Goal: Find specific page/section: Find specific page/section

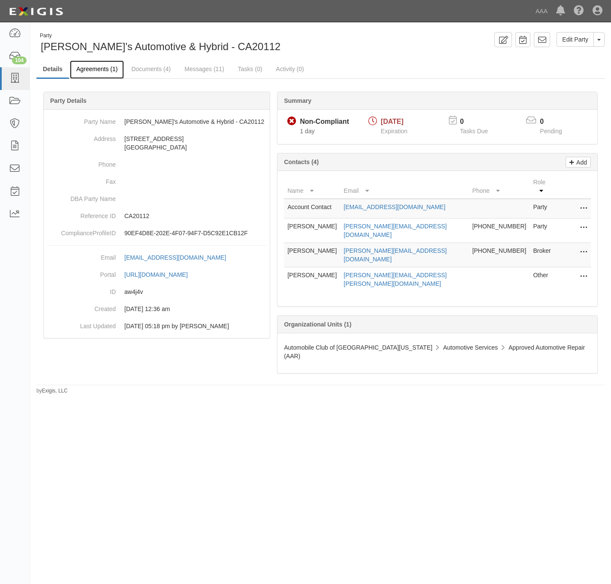
click at [92, 68] on link "Agreements (1)" at bounding box center [97, 69] width 54 height 18
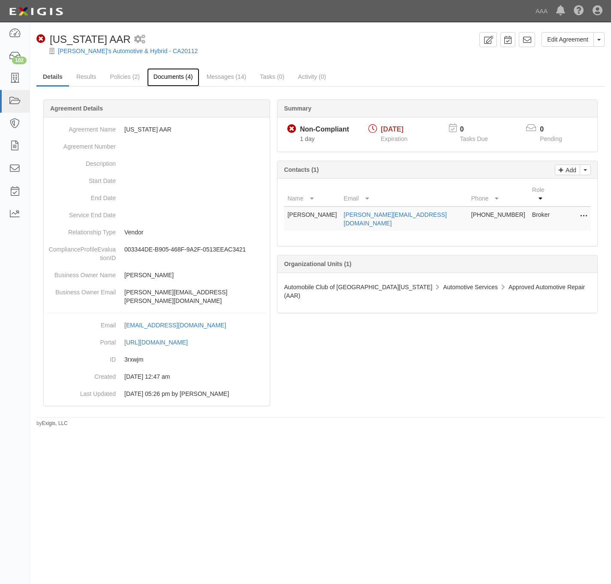
click at [157, 71] on link "Documents (4)" at bounding box center [173, 77] width 52 height 18
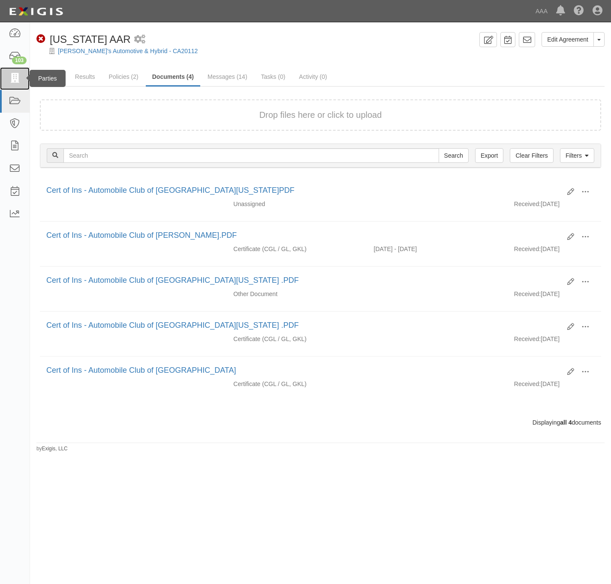
click at [14, 77] on icon at bounding box center [15, 79] width 12 height 10
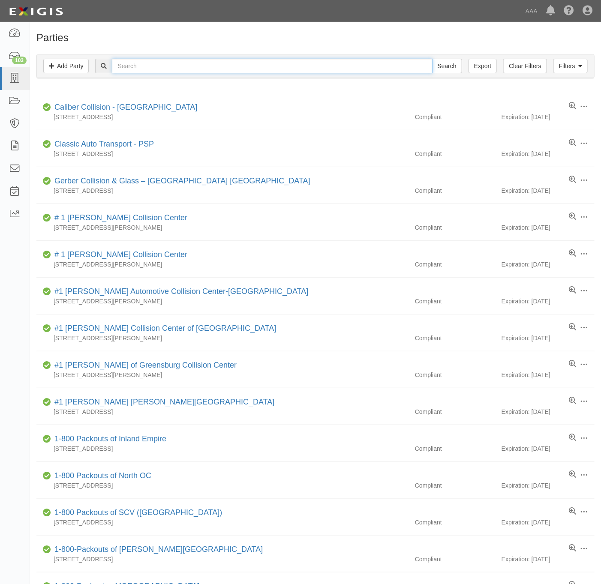
click at [159, 68] on input "text" at bounding box center [272, 66] width 320 height 15
type input "DC towing"
click at [432, 59] on input "Search" at bounding box center [447, 66] width 30 height 15
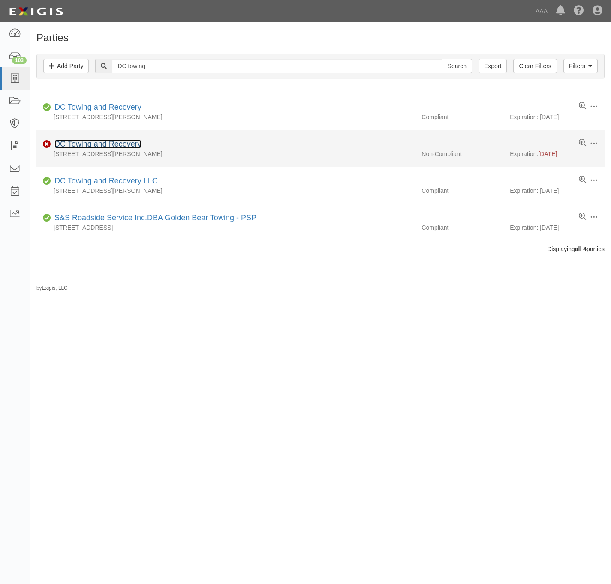
click at [94, 142] on link "DC Towing and Recovery" at bounding box center [97, 144] width 87 height 9
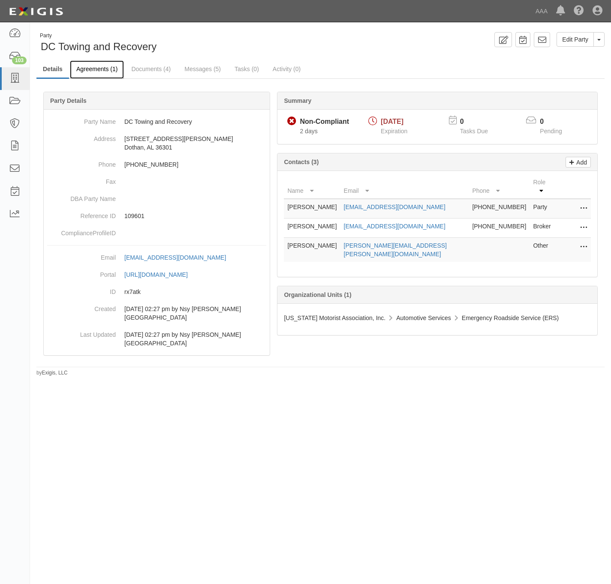
click at [101, 69] on link "Agreements (1)" at bounding box center [97, 69] width 54 height 18
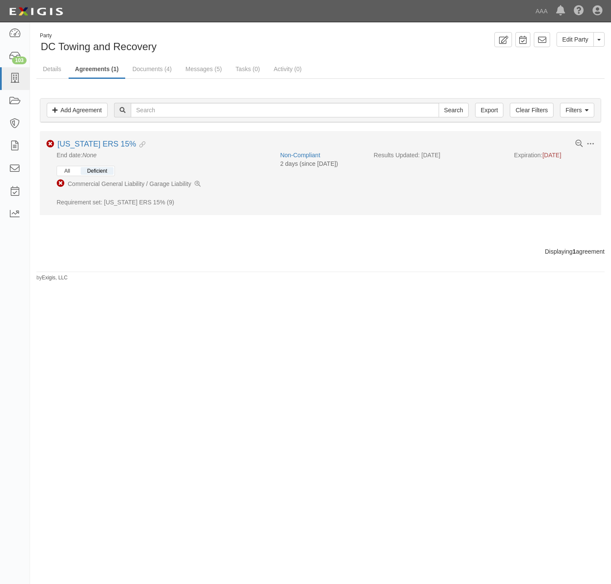
click at [74, 170] on button "All" at bounding box center [67, 171] width 18 height 8
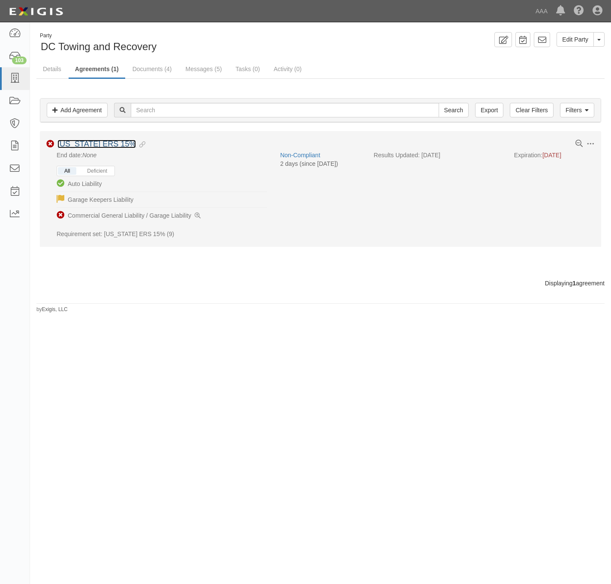
click at [81, 145] on link "[US_STATE] ERS 15%" at bounding box center [96, 144] width 78 height 9
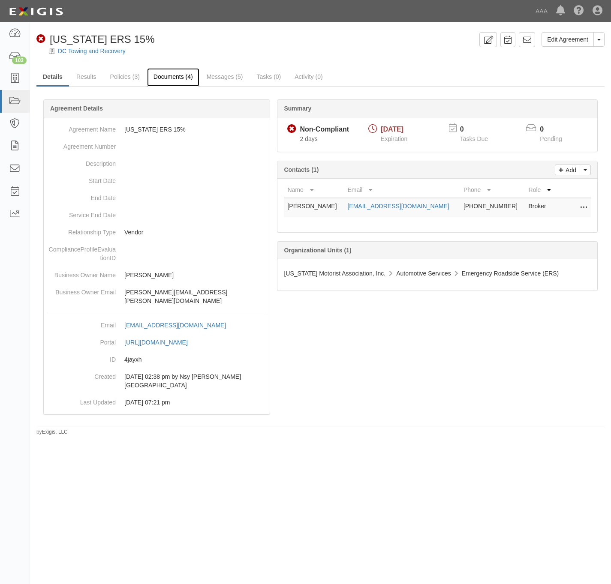
click at [171, 78] on link "Documents (4)" at bounding box center [173, 77] width 52 height 18
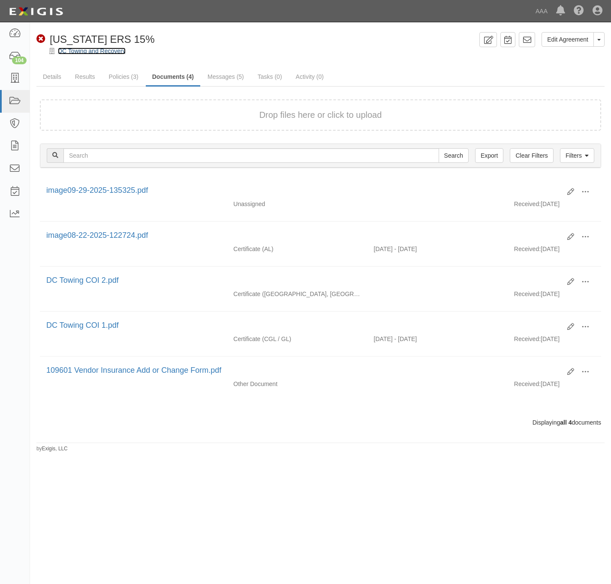
click at [90, 51] on link "DC Towing and Recovery" at bounding box center [92, 51] width 68 height 7
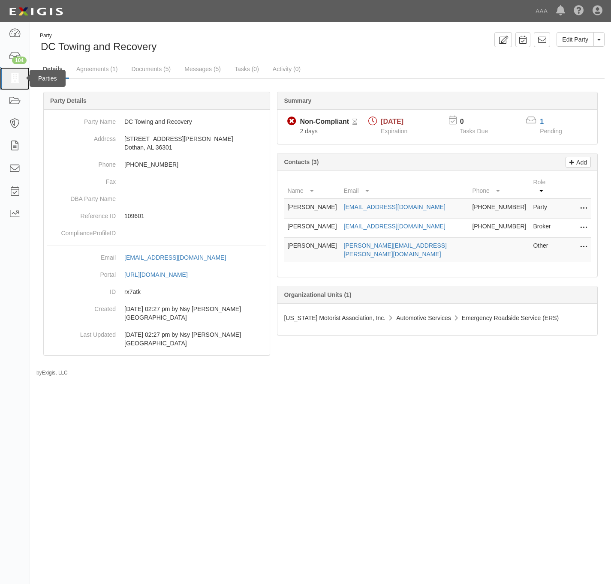
click at [11, 78] on icon at bounding box center [15, 79] width 12 height 10
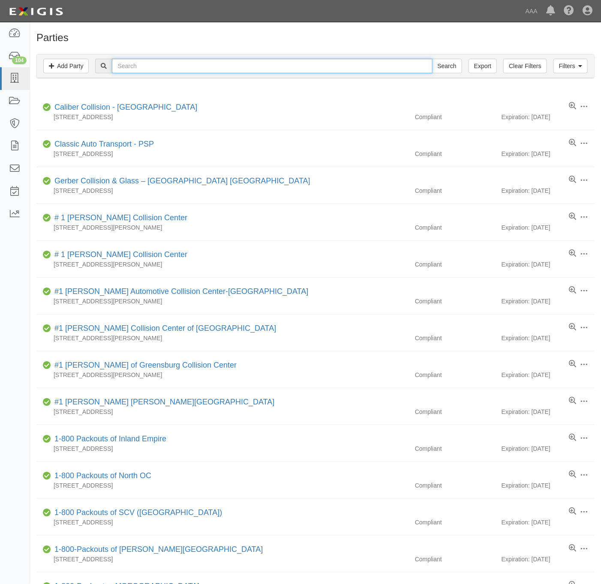
click at [202, 66] on input "text" at bounding box center [272, 66] width 320 height 15
paste input "EDWARDS CHEVROLET"
click at [167, 66] on input "EDWARDS CHEVROLET" at bounding box center [272, 66] width 320 height 15
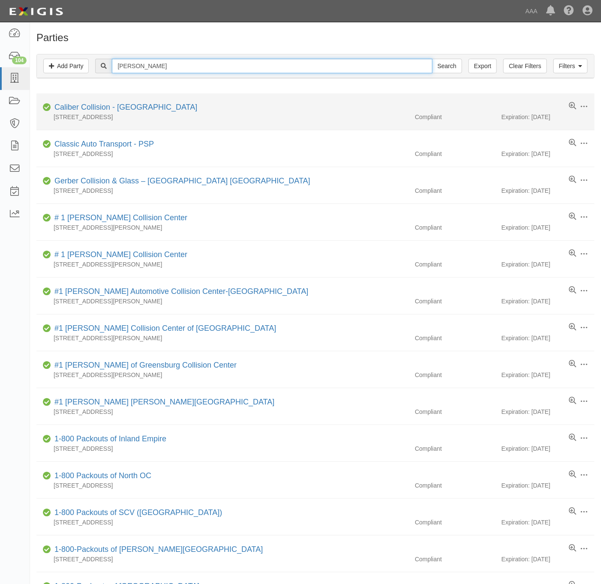
type input "[PERSON_NAME]"
click at [432, 59] on input "Search" at bounding box center [447, 66] width 30 height 15
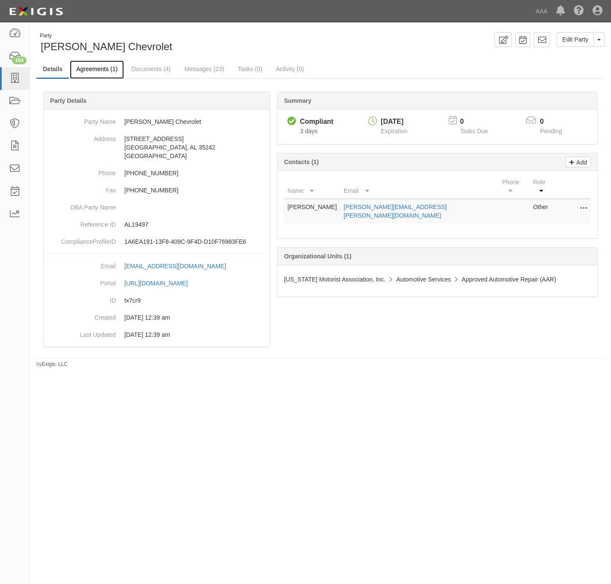
click at [96, 67] on link "Agreements (1)" at bounding box center [97, 69] width 54 height 18
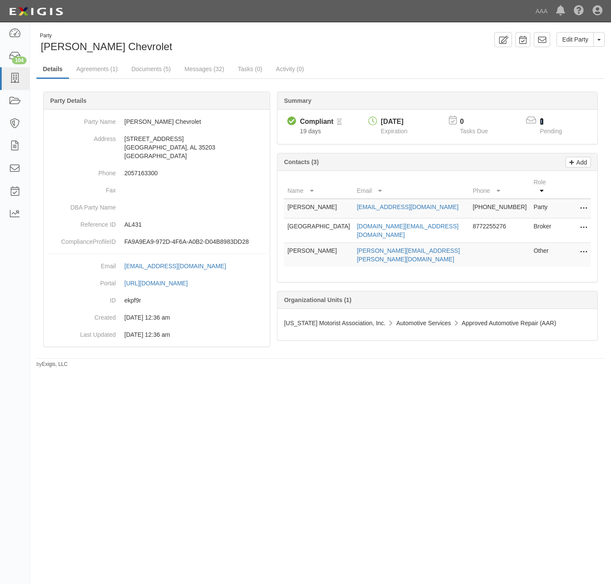
click at [543, 123] on link "1" at bounding box center [542, 121] width 4 height 7
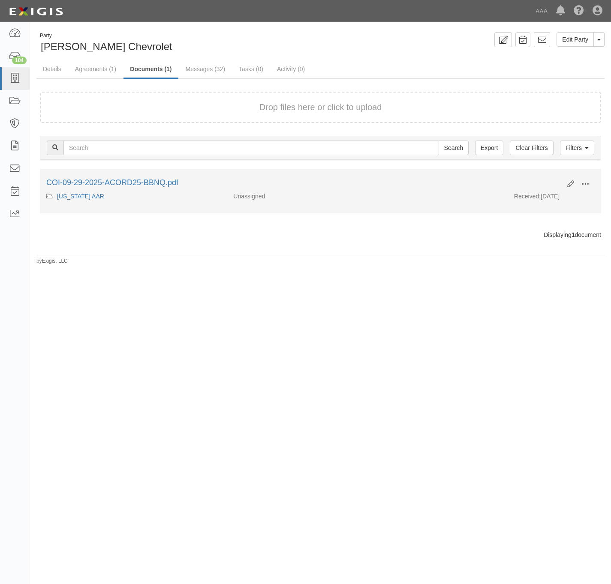
click at [582, 182] on span at bounding box center [585, 184] width 8 height 8
click at [539, 199] on link "View" at bounding box center [544, 196] width 68 height 15
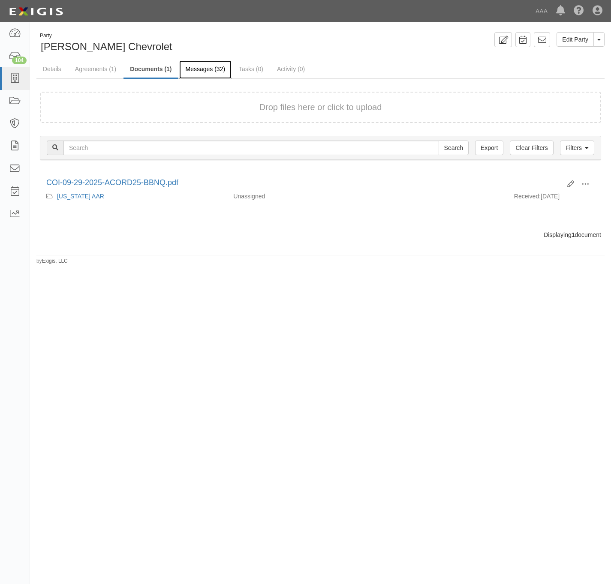
click at [211, 71] on link "Messages (32)" at bounding box center [205, 69] width 53 height 18
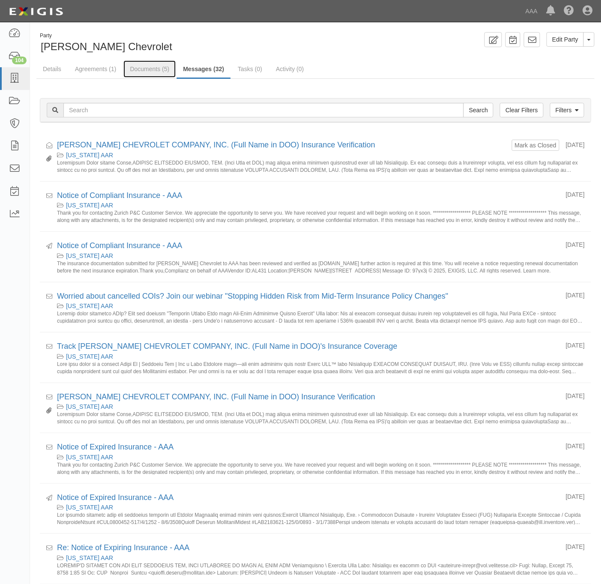
click at [153, 70] on link "Documents (5)" at bounding box center [149, 68] width 52 height 17
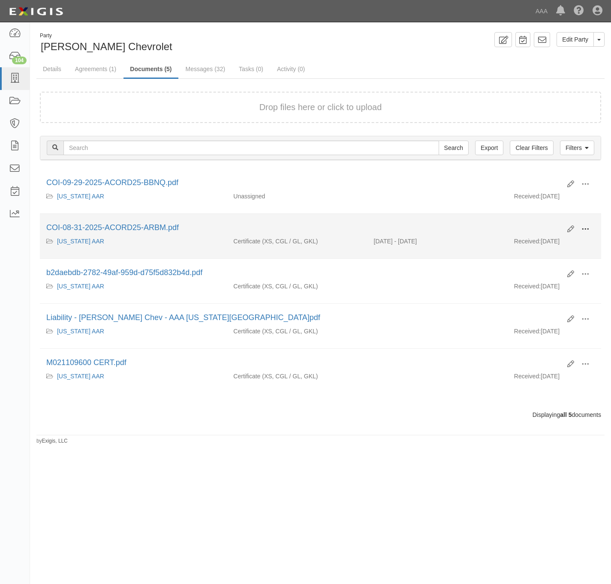
click at [590, 231] on button at bounding box center [585, 229] width 19 height 15
click at [527, 247] on link "View" at bounding box center [544, 241] width 68 height 15
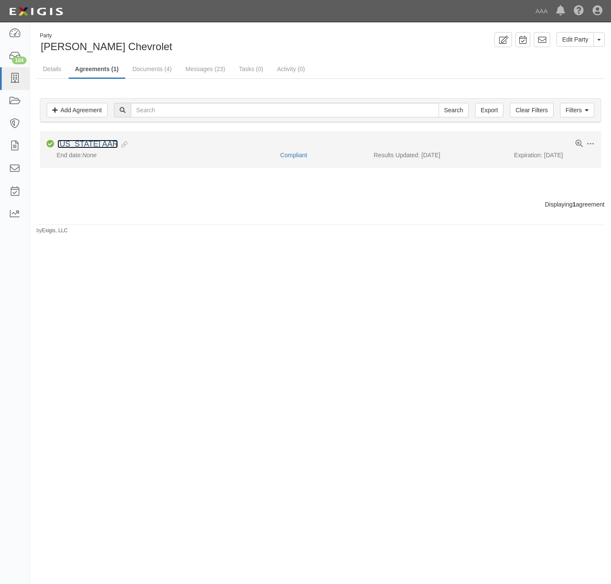
click at [81, 145] on link "[US_STATE] AAR" at bounding box center [87, 144] width 60 height 9
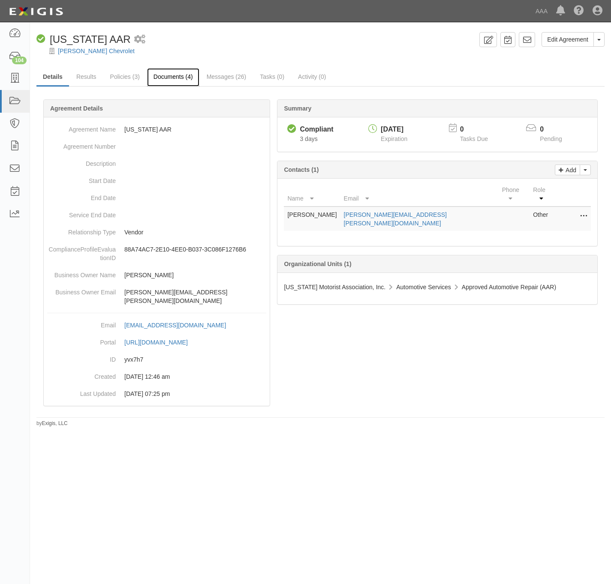
click at [177, 77] on link "Documents (4)" at bounding box center [173, 77] width 52 height 18
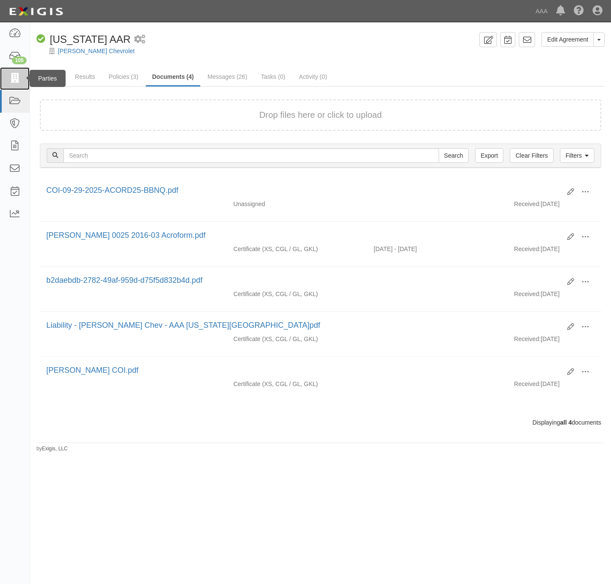
click at [7, 80] on link at bounding box center [15, 78] width 30 height 23
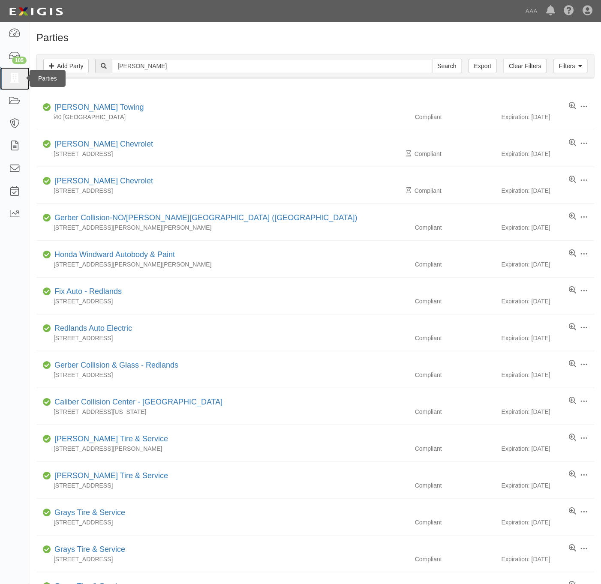
click at [12, 79] on icon at bounding box center [15, 79] width 12 height 10
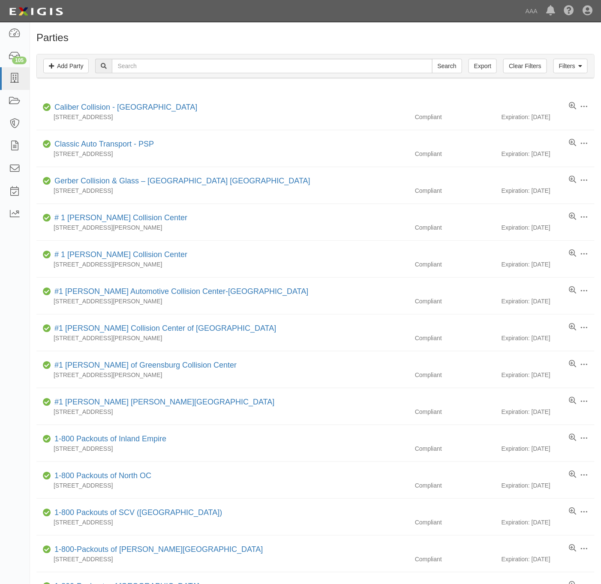
click at [266, 40] on h1 "Parties" at bounding box center [315, 37] width 558 height 11
click at [188, 72] on input "text" at bounding box center [272, 66] width 320 height 15
paste input "631481"
type input "631481"
drag, startPoint x: 444, startPoint y: 65, endPoint x: 478, endPoint y: 53, distance: 36.6
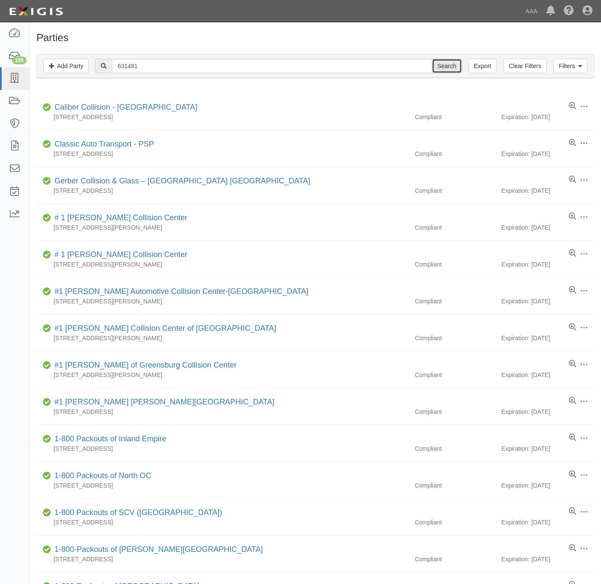
click at [444, 64] on input "Search" at bounding box center [447, 66] width 30 height 15
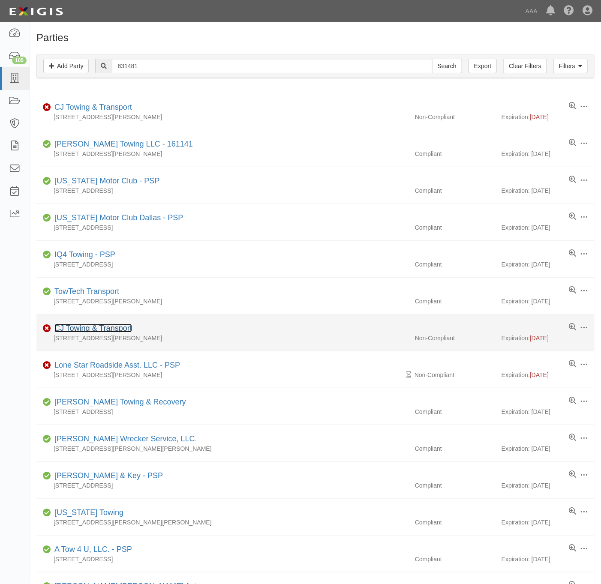
click at [78, 331] on link "CJ Towing & Transport" at bounding box center [93, 328] width 78 height 9
